Goal: Feedback & Contribution: Submit feedback/report problem

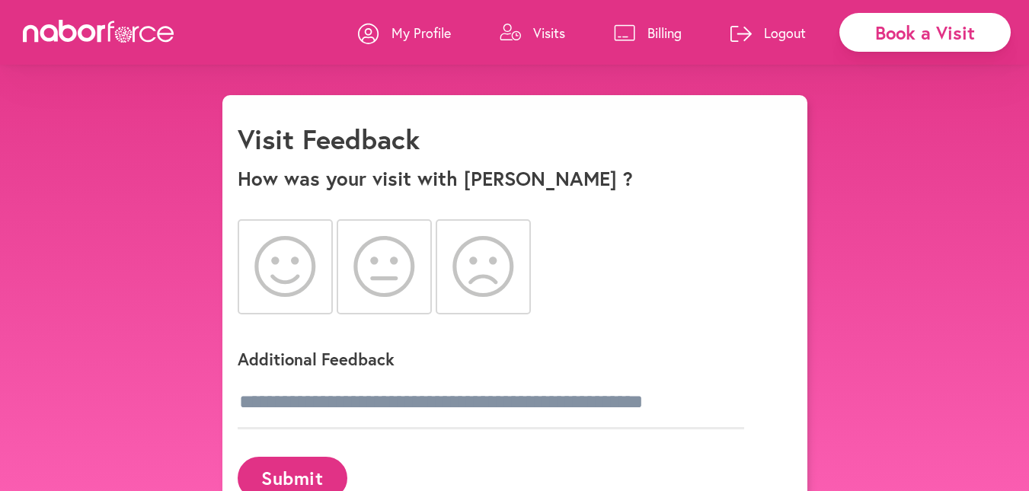
click at [280, 264] on icon at bounding box center [285, 266] width 62 height 61
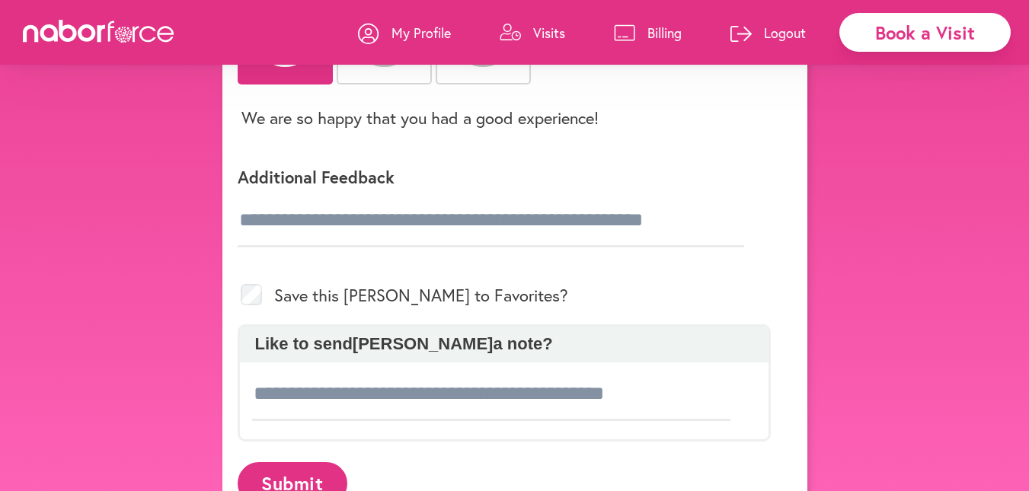
scroll to position [249, 0]
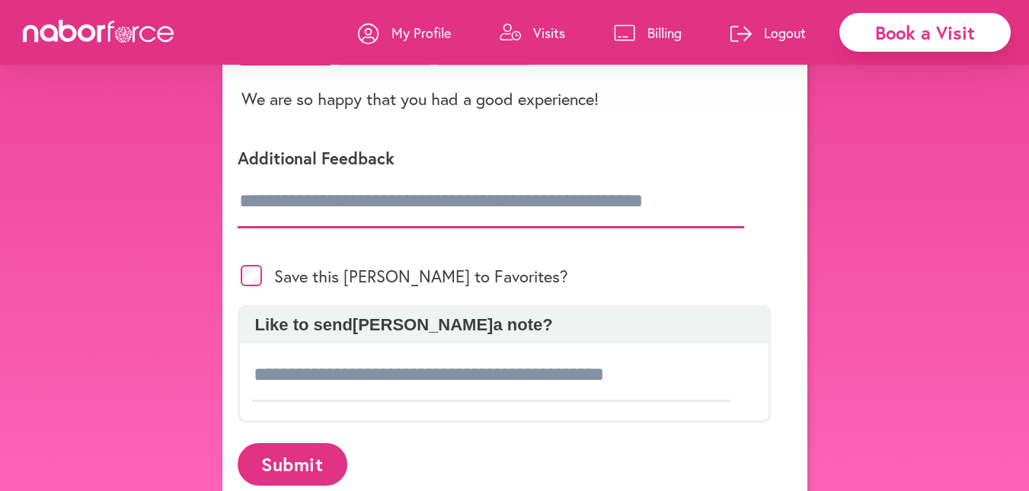
click at [273, 197] on input "text" at bounding box center [491, 201] width 507 height 53
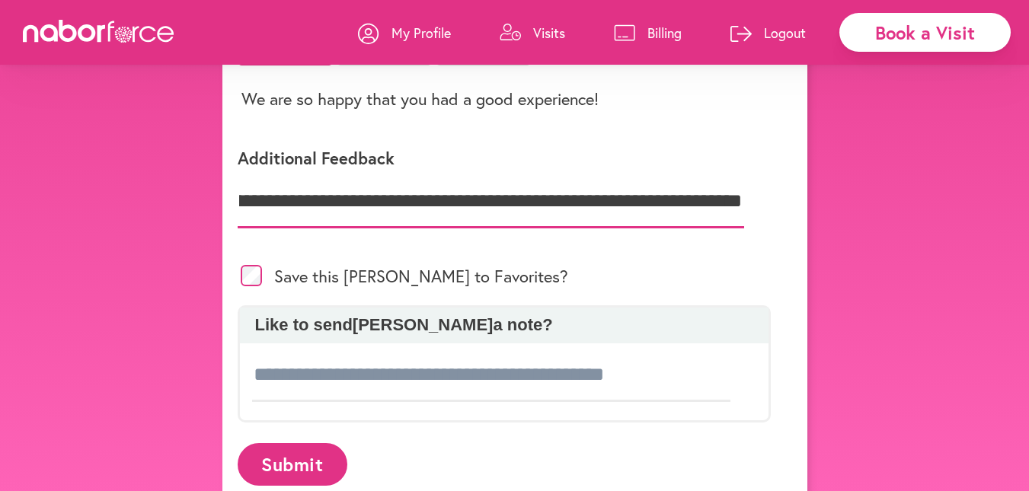
scroll to position [0, 768]
type input "**********"
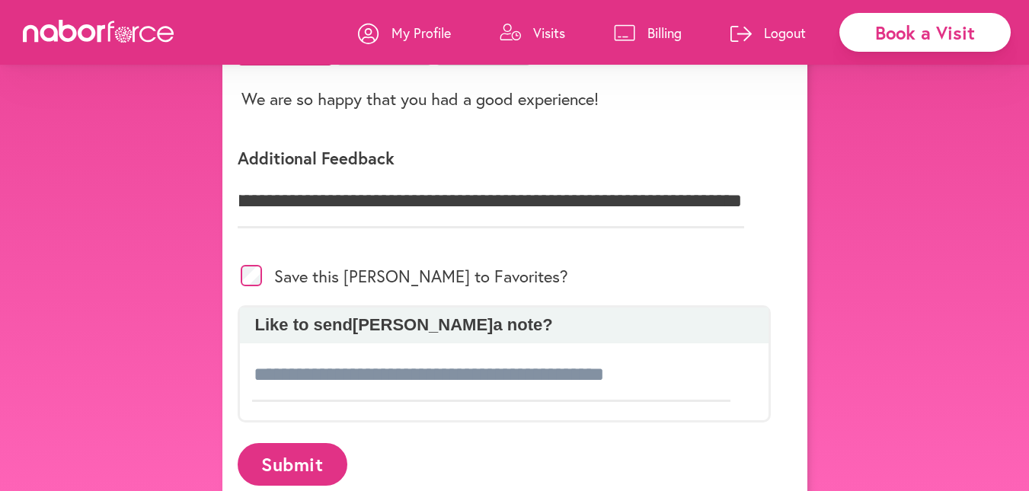
click at [265, 325] on p "Like to send [PERSON_NAME] a note?" at bounding box center [505, 325] width 514 height 20
click at [302, 377] on input at bounding box center [491, 375] width 479 height 53
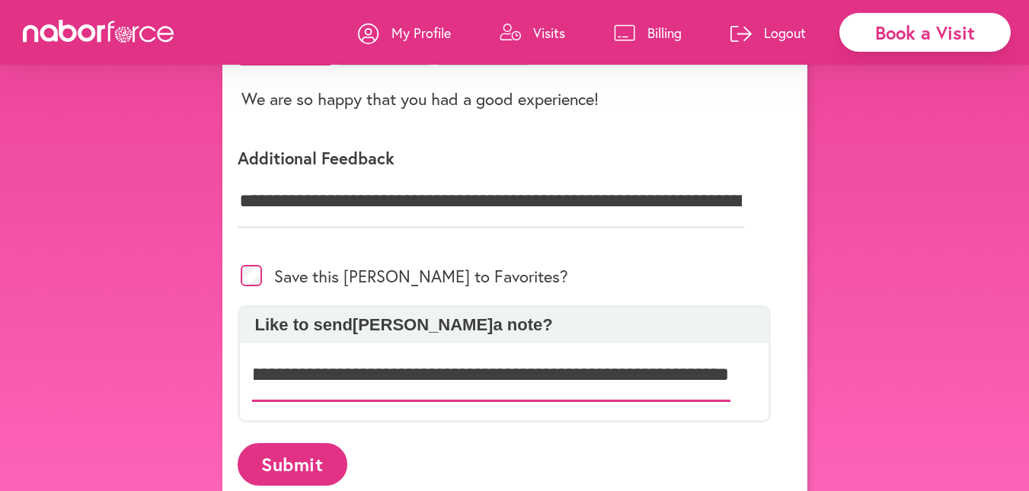
scroll to position [0, 747]
type input "**********"
click at [300, 457] on button "Submit" at bounding box center [293, 464] width 110 height 42
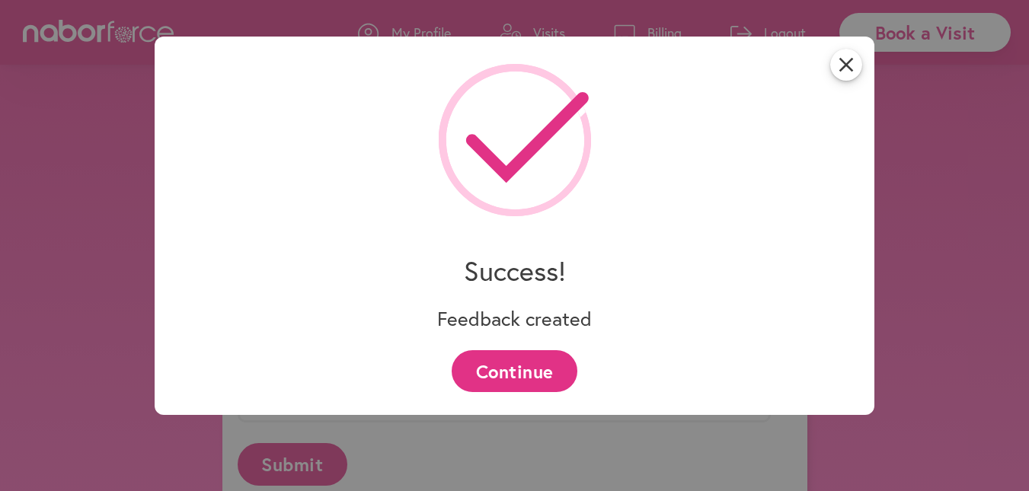
click at [518, 368] on button "Continue" at bounding box center [515, 371] width 126 height 42
